Goal: Task Accomplishment & Management: Manage account settings

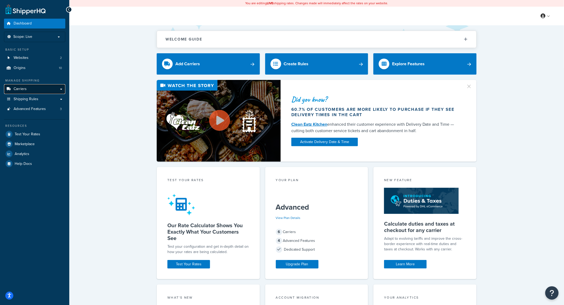
click at [29, 87] on link "Carriers" at bounding box center [34, 89] width 61 height 10
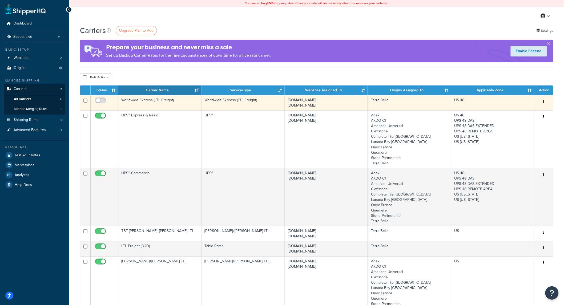
click at [91, 100] on td at bounding box center [104, 102] width 27 height 15
click at [95, 100] on input "checkbox" at bounding box center [101, 102] width 15 height 7
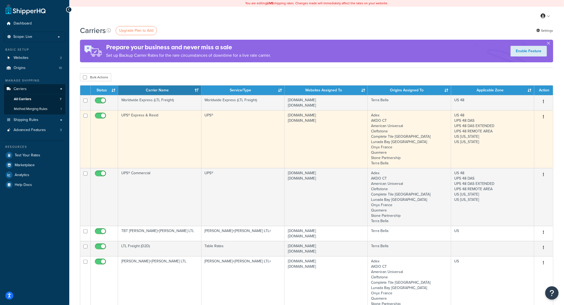
checkbox input "false"
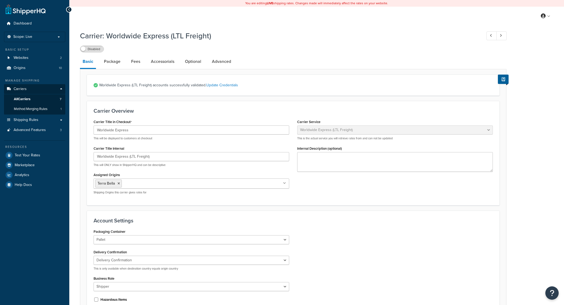
select select "worldwideExpressFreight"
select select "1"
click at [94, 50] on label "Disabled" at bounding box center [91, 49] width 23 height 6
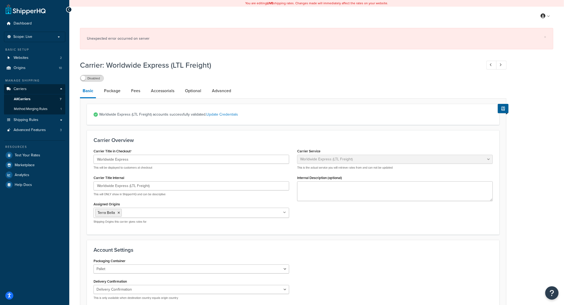
click at [68, 10] on icon at bounding box center [69, 10] width 2 height 4
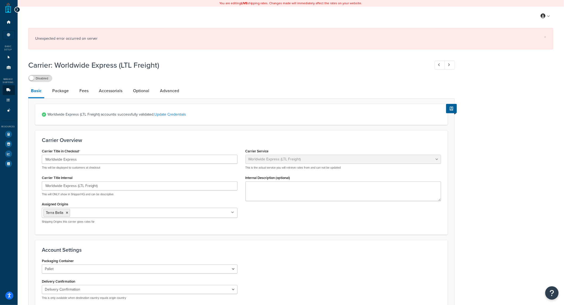
click at [18, 10] on div at bounding box center [17, 10] width 6 height 6
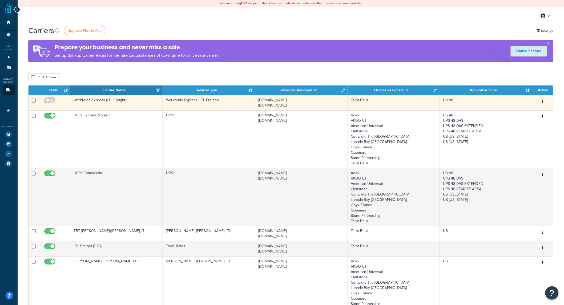
click at [52, 100] on input "checkbox" at bounding box center [50, 102] width 15 height 7
checkbox input "false"
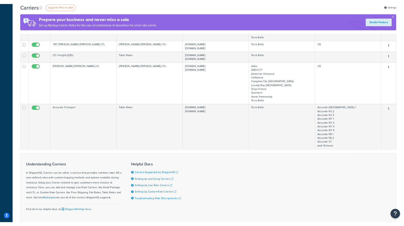
scroll to position [208, 0]
